Goal: Information Seeking & Learning: Find specific fact

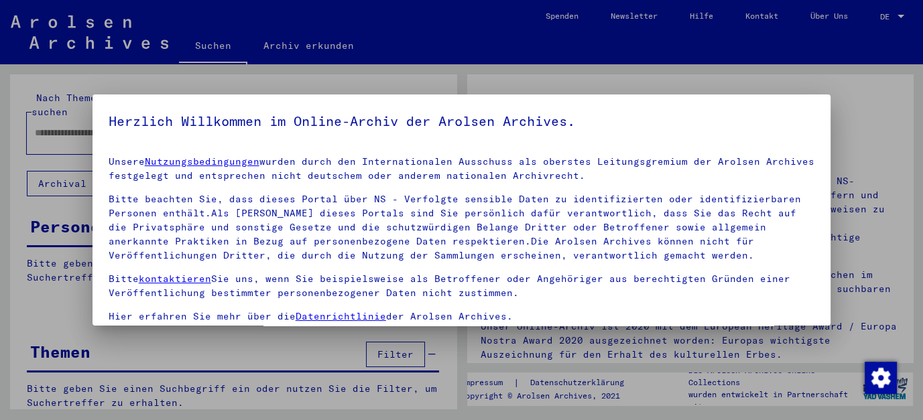
click at [485, 170] on p "Unsere Nutzungsbedingungen wurden durch den Internationalen Ausschuss als obers…" at bounding box center [462, 169] width 707 height 28
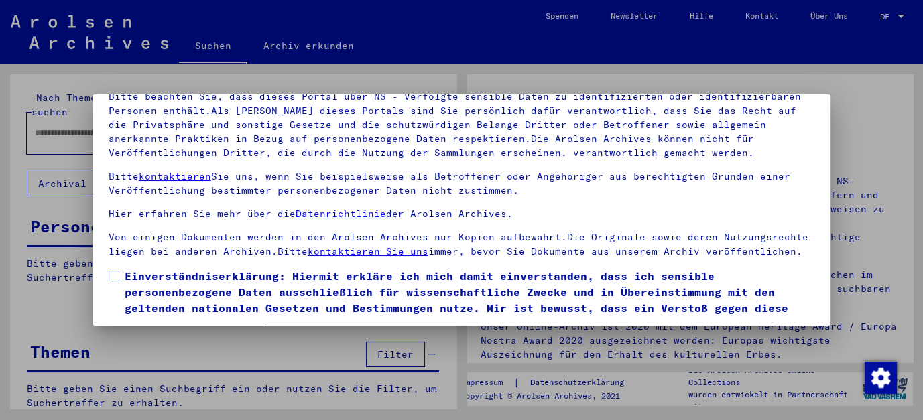
scroll to position [109, 0]
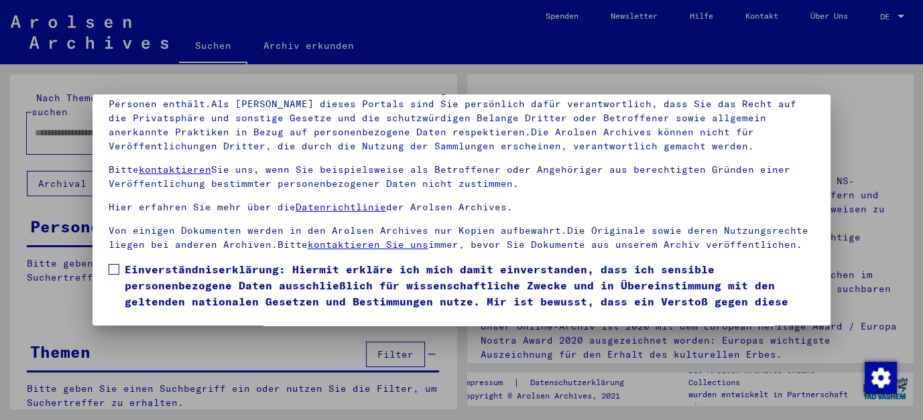
click at [109, 268] on span at bounding box center [114, 269] width 11 height 11
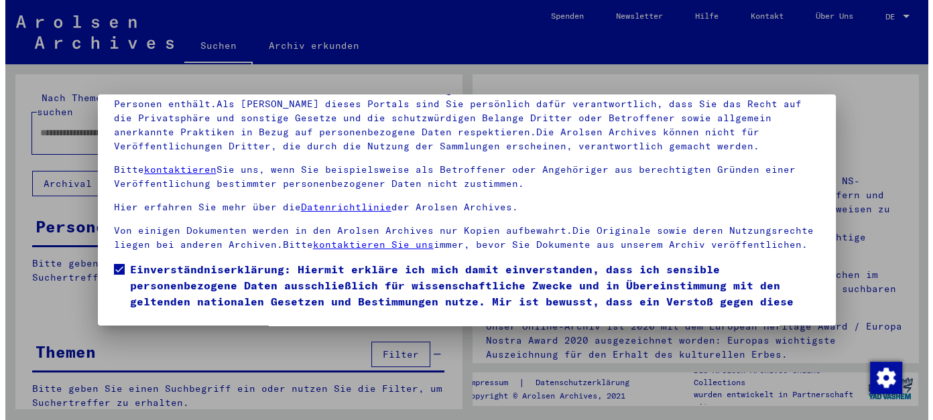
scroll to position [48, 0]
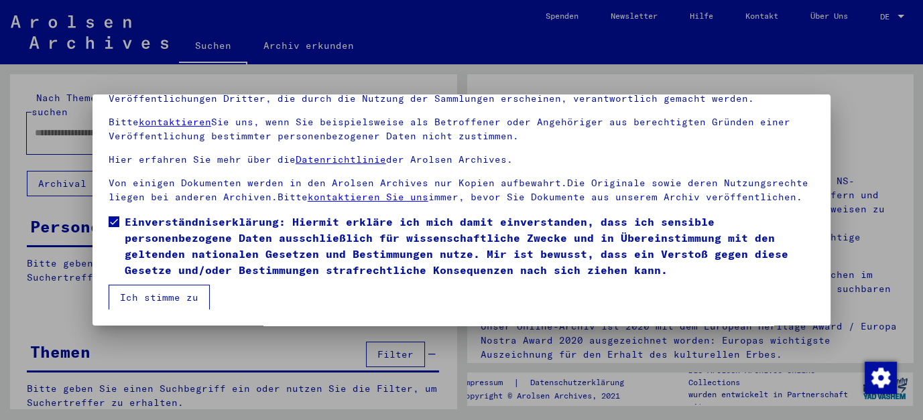
click at [150, 297] on button "Ich stimme zu" at bounding box center [159, 297] width 101 height 25
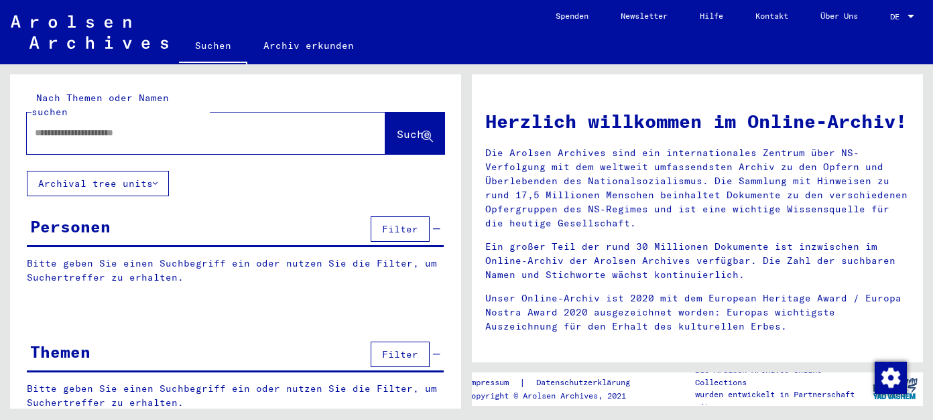
click at [910, 17] on div at bounding box center [911, 16] width 12 height 9
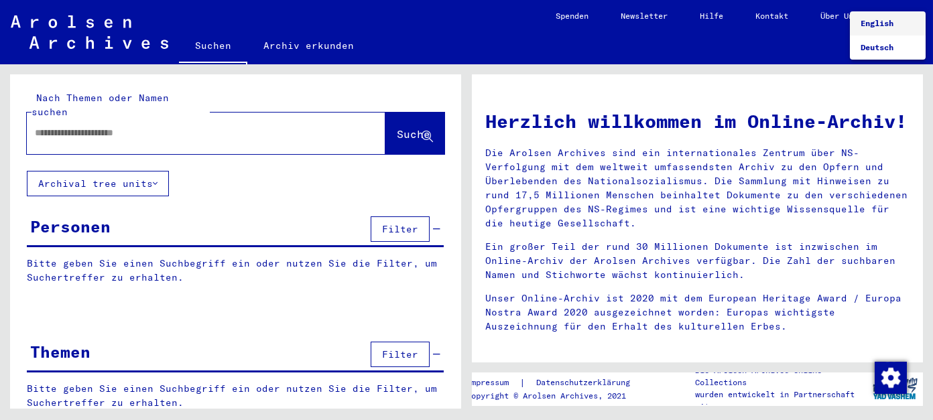
click at [888, 23] on span "English" at bounding box center [877, 23] width 33 height 10
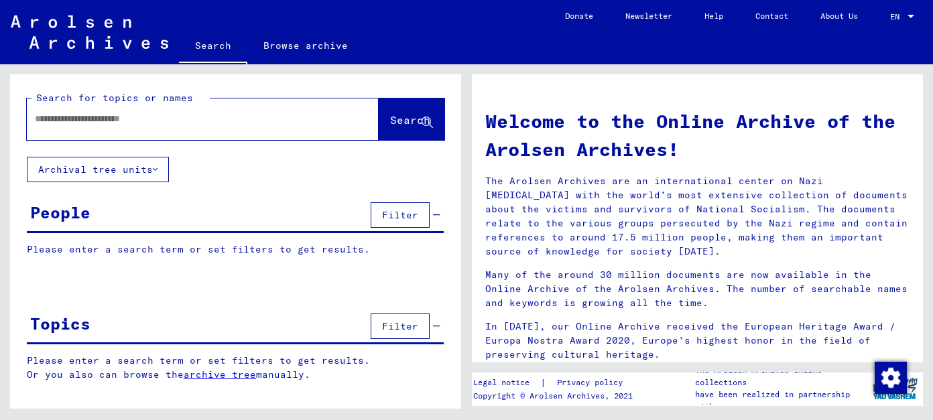
click at [146, 220] on div "People Filter" at bounding box center [235, 216] width 417 height 34
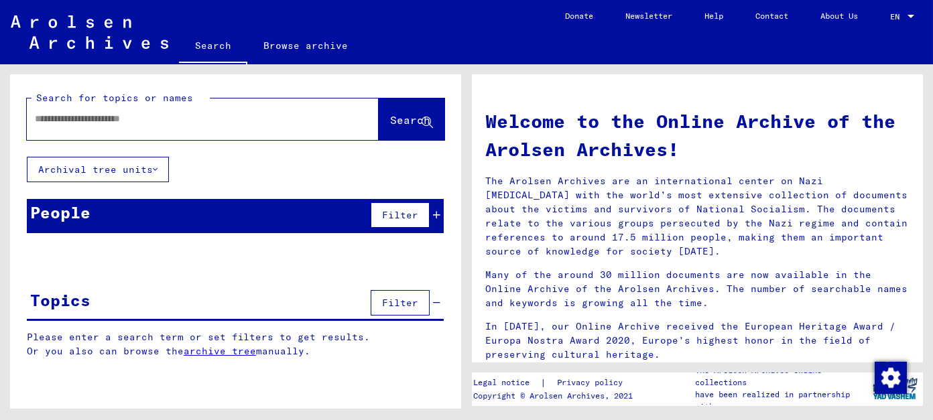
click at [124, 213] on div "People Filter" at bounding box center [235, 216] width 417 height 34
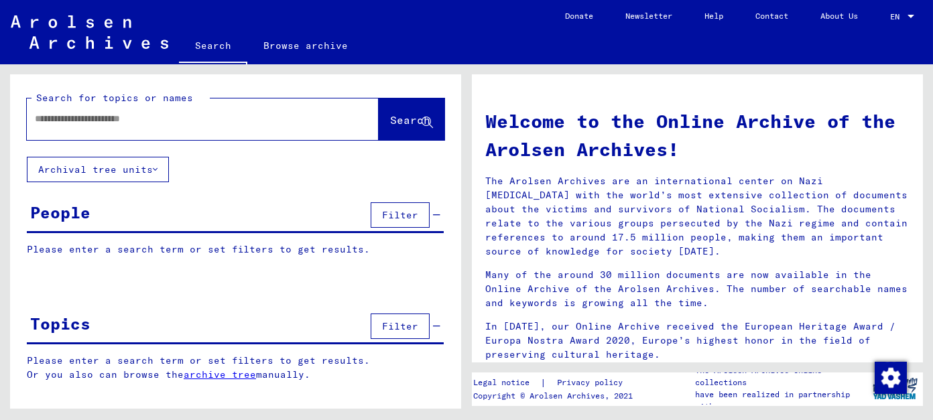
click at [187, 249] on p "Please enter a search term or set filters to get results." at bounding box center [235, 250] width 417 height 14
click at [151, 223] on div "People Filter" at bounding box center [235, 216] width 417 height 34
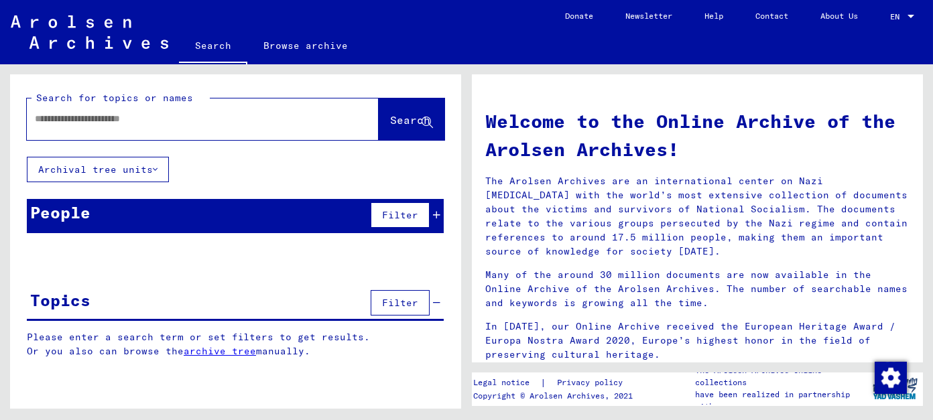
click at [392, 222] on button "Filter" at bounding box center [400, 214] width 59 height 25
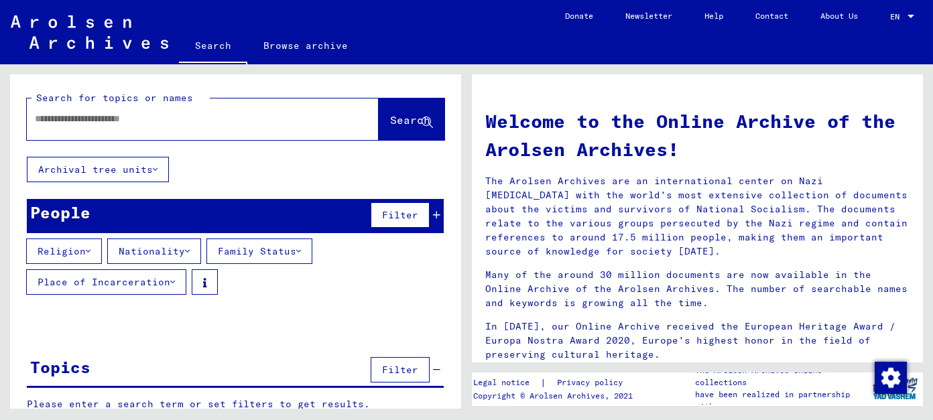
click at [184, 120] on input "text" at bounding box center [187, 119] width 304 height 14
click at [184, 120] on input "*********" at bounding box center [187, 119] width 304 height 14
type input "*********"
click at [390, 124] on span "Search" at bounding box center [410, 119] width 40 height 13
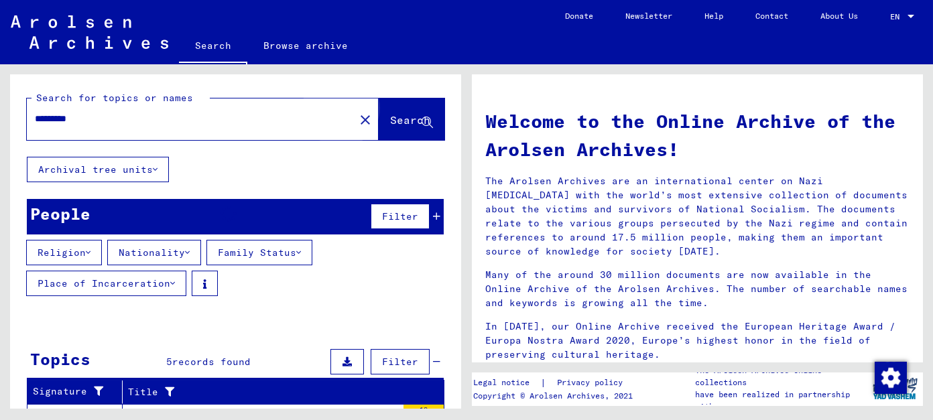
click at [390, 124] on span "Search" at bounding box center [410, 119] width 40 height 13
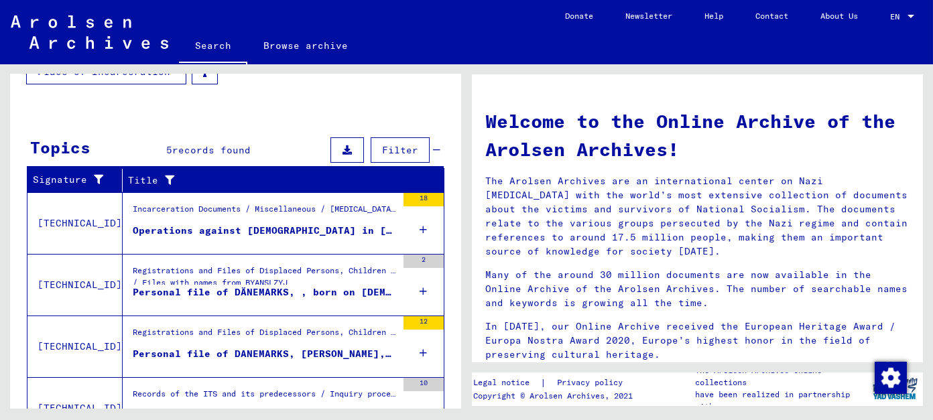
scroll to position [214, 0]
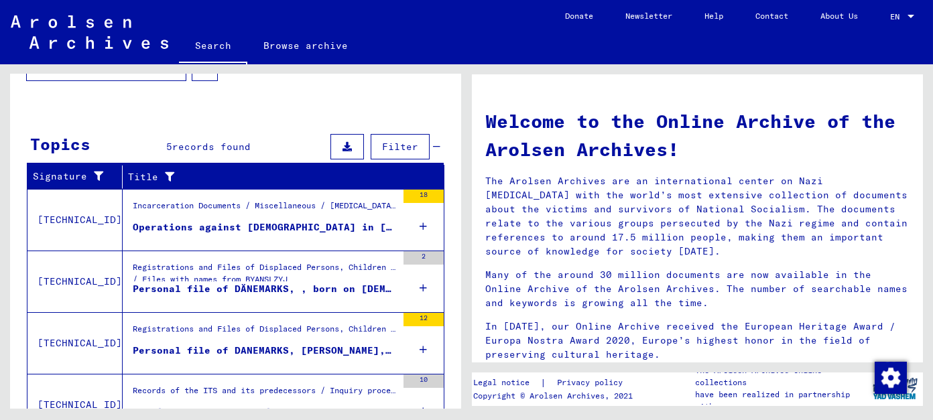
click at [358, 345] on div "Personal file of DANEMARKS, [PERSON_NAME], born on [DEMOGRAPHIC_DATA], born in …" at bounding box center [265, 351] width 264 height 14
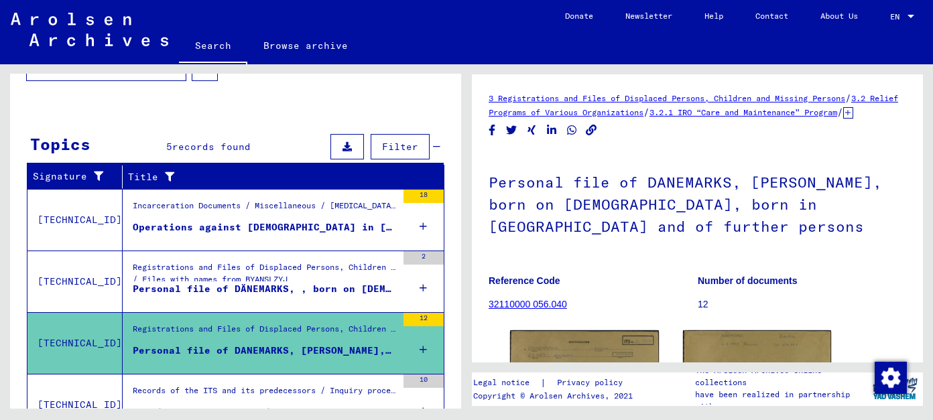
click at [358, 345] on div "Personal file of DANEMARKS, [PERSON_NAME], born on [DEMOGRAPHIC_DATA], born in …" at bounding box center [265, 351] width 264 height 14
click at [532, 310] on link "32110000 056.040" at bounding box center [528, 304] width 78 height 11
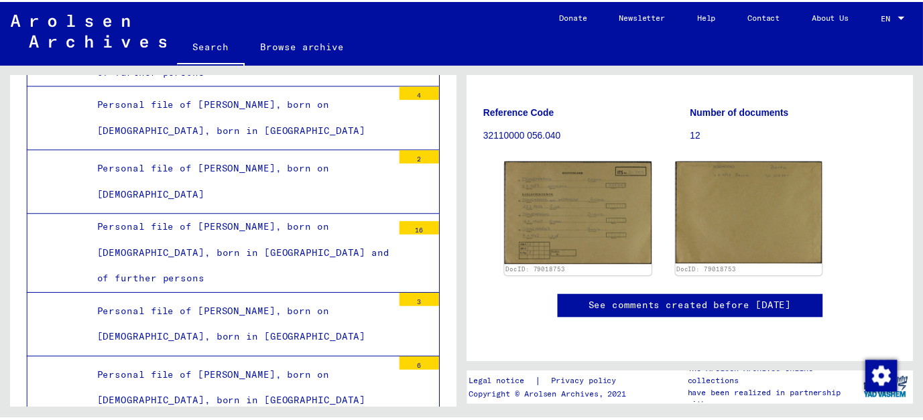
scroll to position [158, 0]
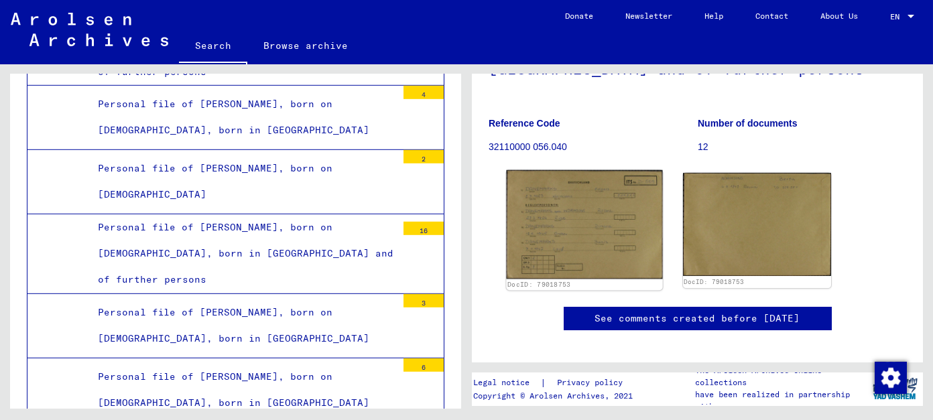
click at [626, 224] on img at bounding box center [584, 224] width 156 height 109
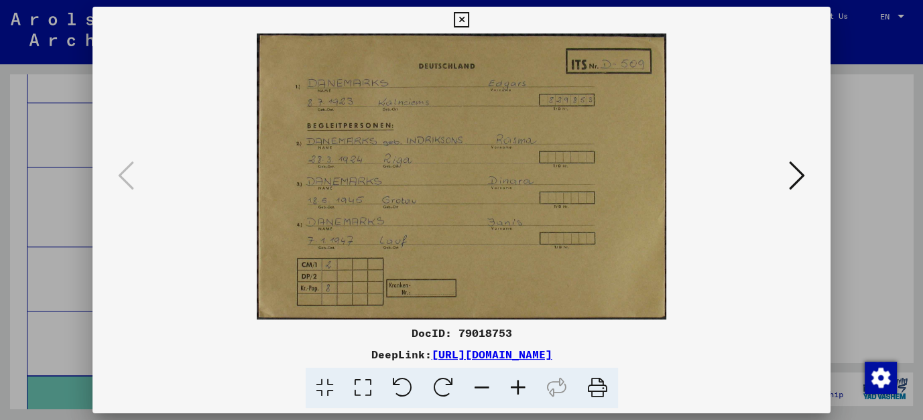
click at [801, 180] on icon at bounding box center [797, 176] width 16 height 32
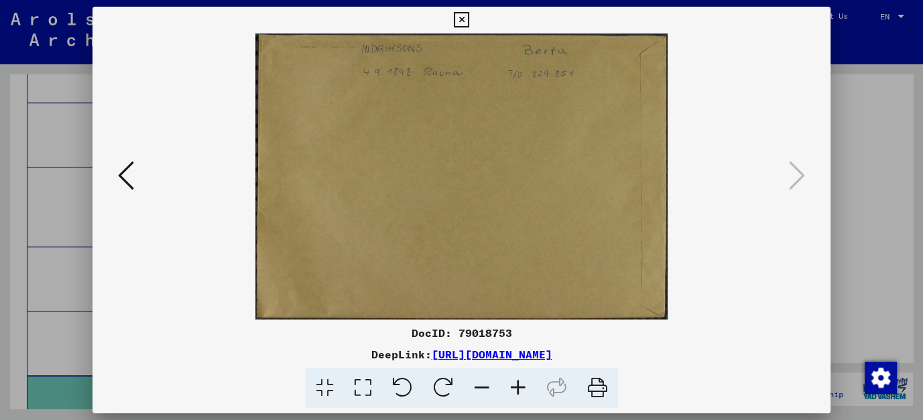
click at [879, 94] on div at bounding box center [461, 210] width 923 height 420
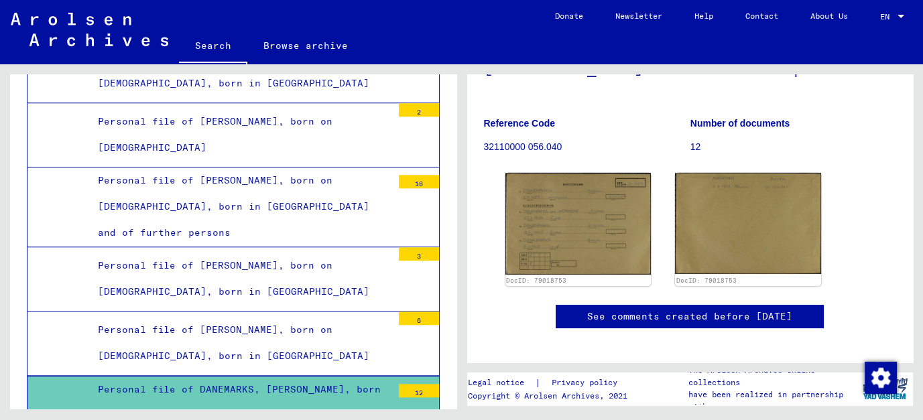
scroll to position [6055, 0]
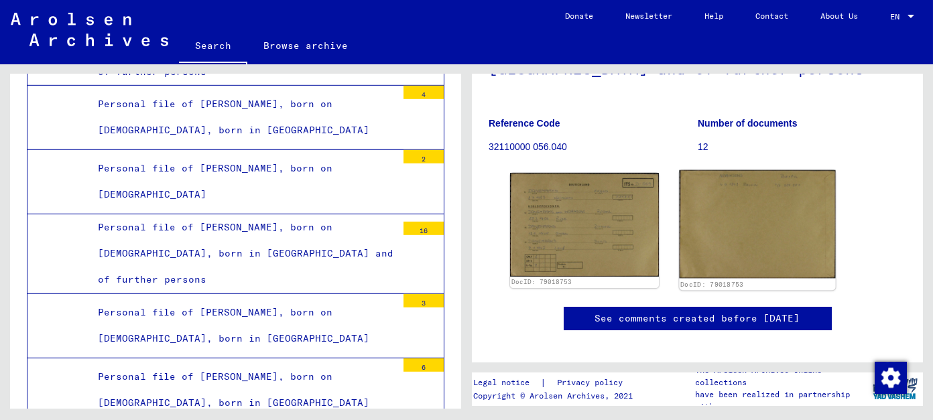
click at [752, 220] on img at bounding box center [757, 224] width 156 height 108
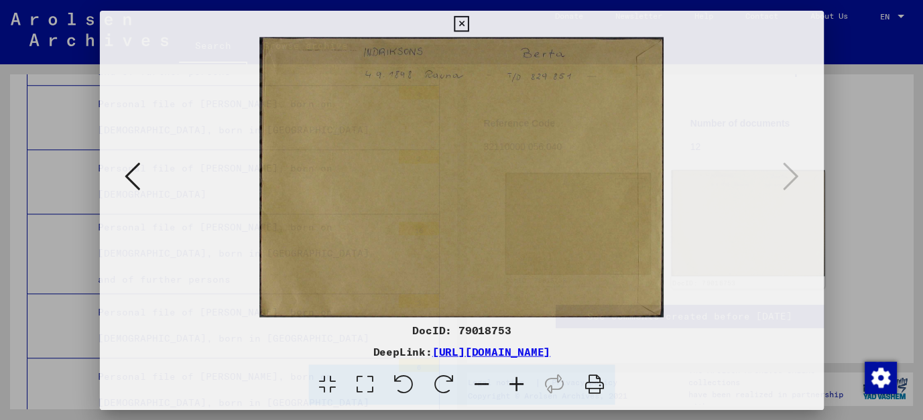
scroll to position [6102, 0]
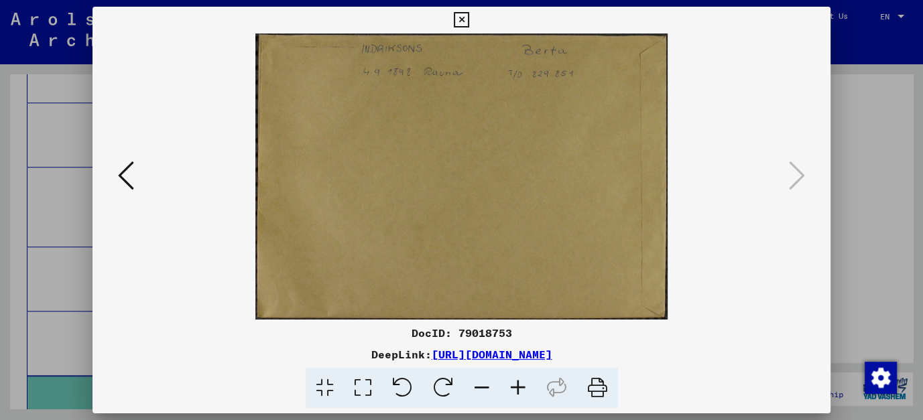
click at [482, 355] on link "[URL][DOMAIN_NAME]" at bounding box center [492, 354] width 121 height 13
